Goal: Information Seeking & Learning: Learn about a topic

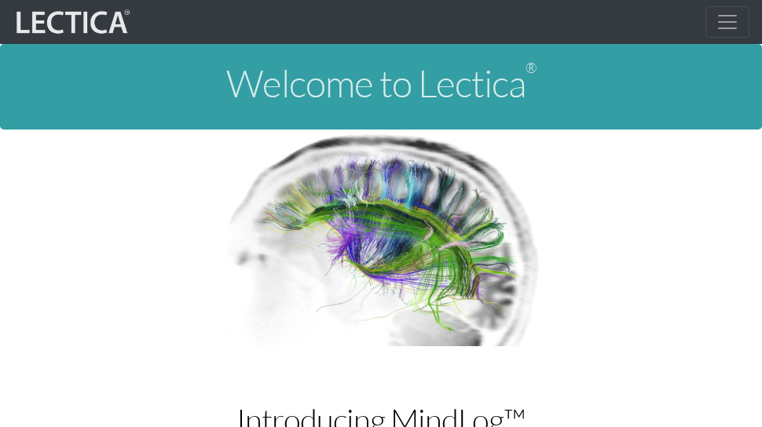
click at [720, 14] on span "Toggle navigation" at bounding box center [728, 22] width 24 height 24
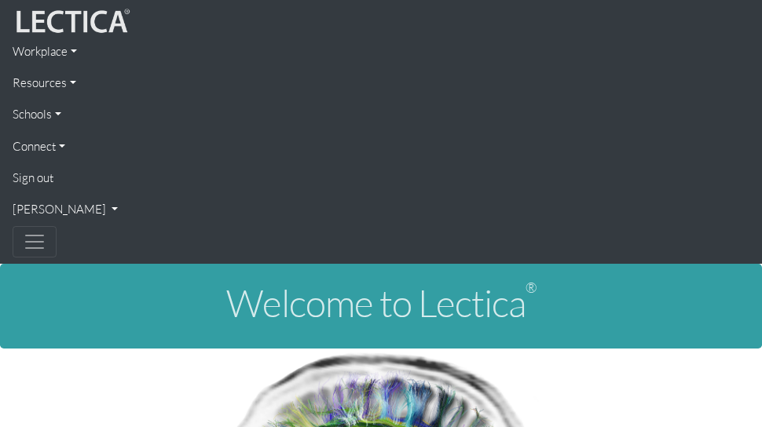
click at [60, 203] on link "[PERSON_NAME]" at bounding box center [381, 209] width 737 height 31
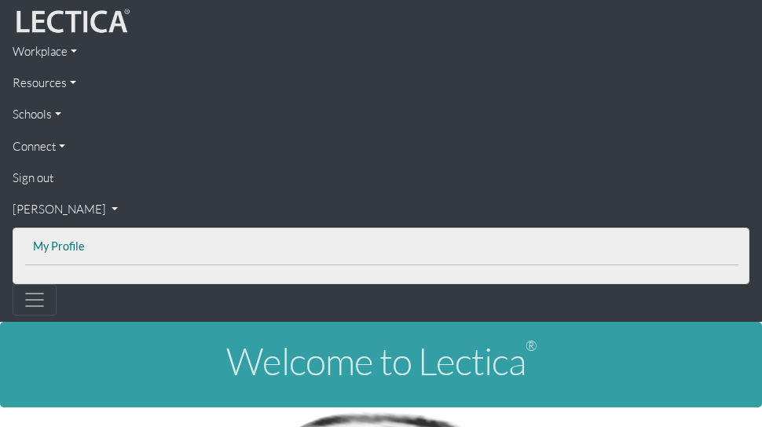
click at [63, 251] on link "My Profile" at bounding box center [381, 247] width 705 height 20
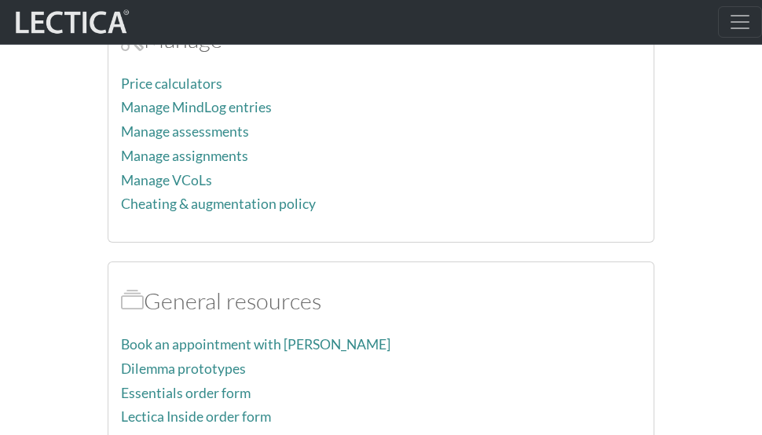
scroll to position [1772, 0]
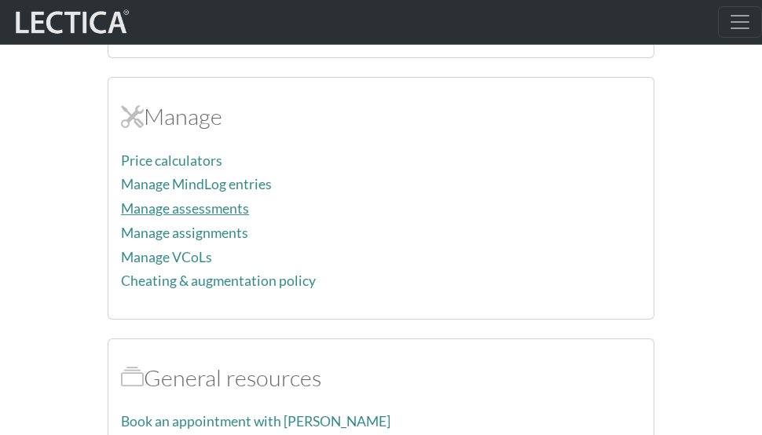
click at [183, 211] on link "Manage assessments" at bounding box center [185, 208] width 128 height 16
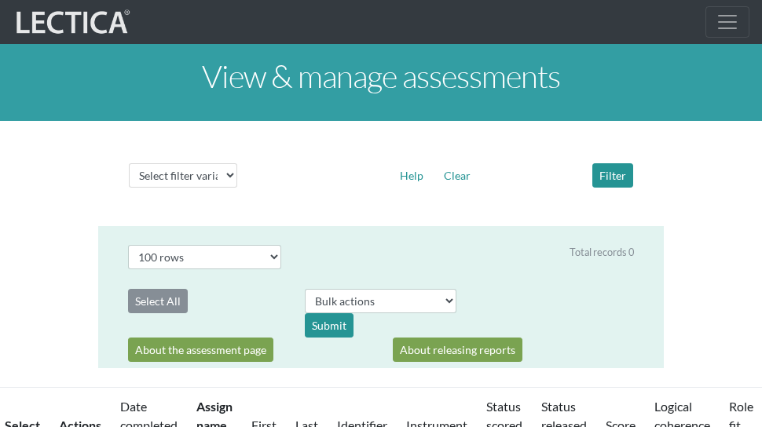
select select "100"
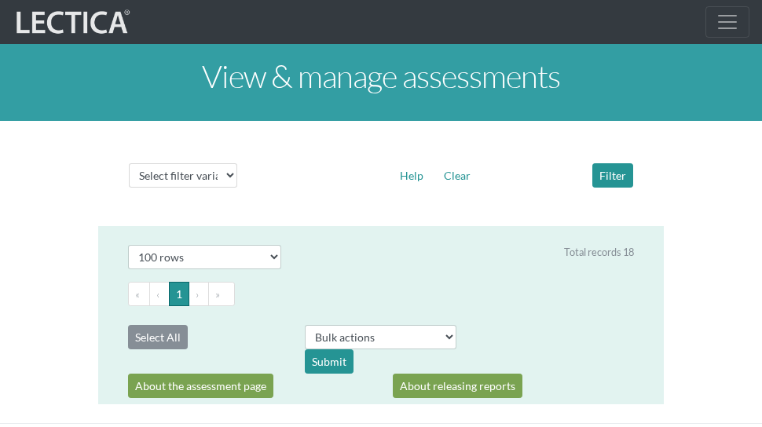
scroll to position [723, 0]
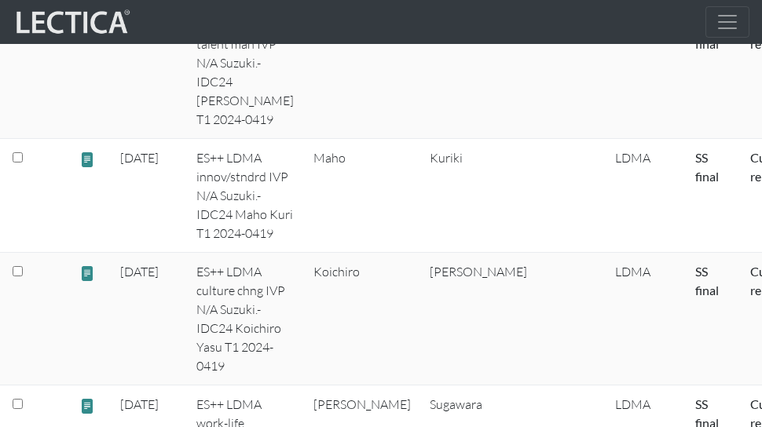
click at [85, 35] on span at bounding box center [87, 26] width 15 height 18
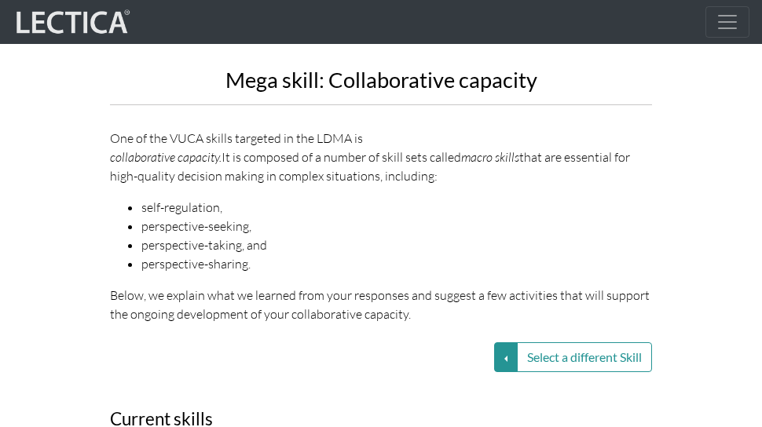
scroll to position [1875, 0]
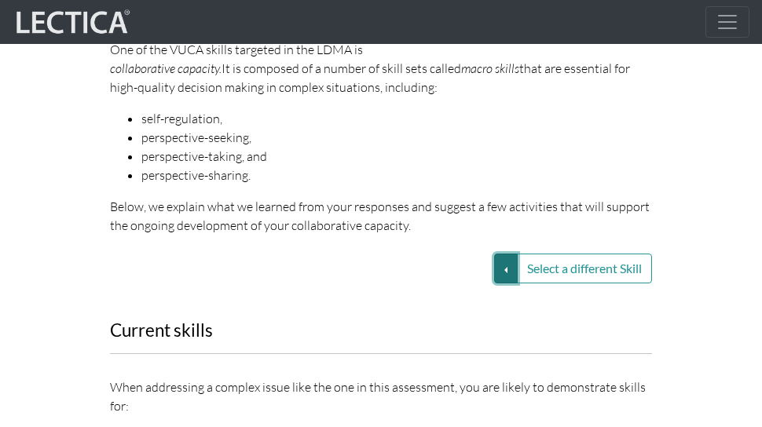
click at [505, 254] on button "Select a different Skill" at bounding box center [506, 269] width 24 height 30
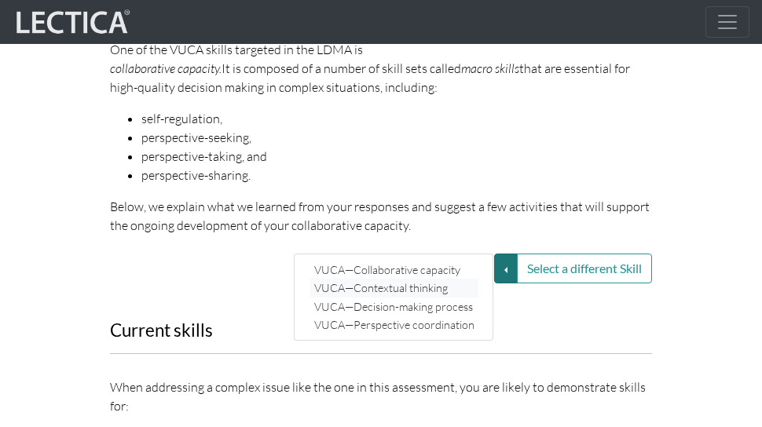
click at [439, 279] on link "VUCA—Contextual thinking" at bounding box center [394, 288] width 168 height 18
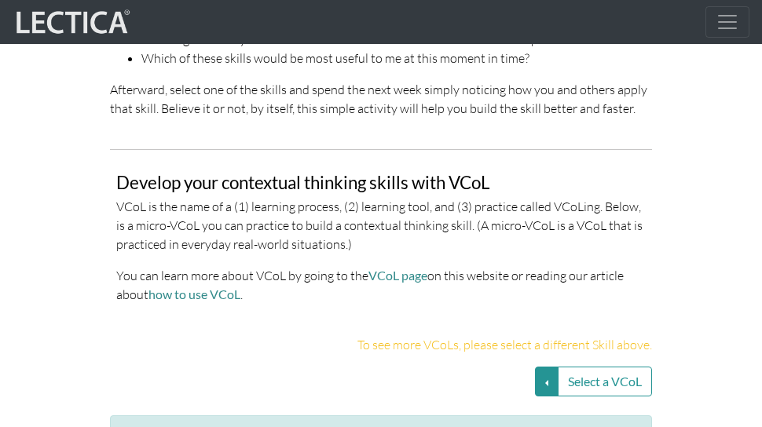
scroll to position [3274, 0]
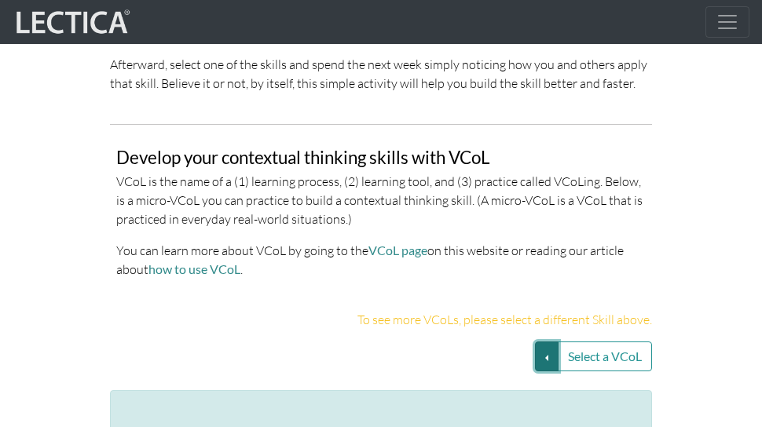
click at [537, 342] on button "Select a VCoL" at bounding box center [547, 357] width 24 height 30
click at [390, 185] on p "VCoL is the name of a (1) learning process, (2) learning tool, and (3) practice…" at bounding box center [381, 200] width 530 height 57
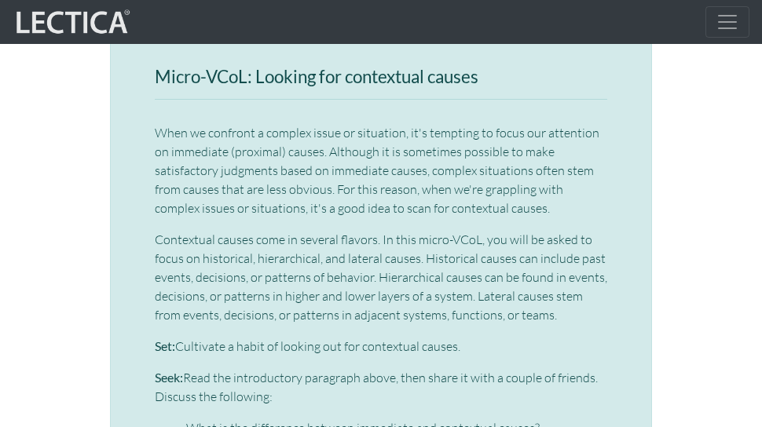
scroll to position [3563, 0]
